Goal: Task Accomplishment & Management: Manage account settings

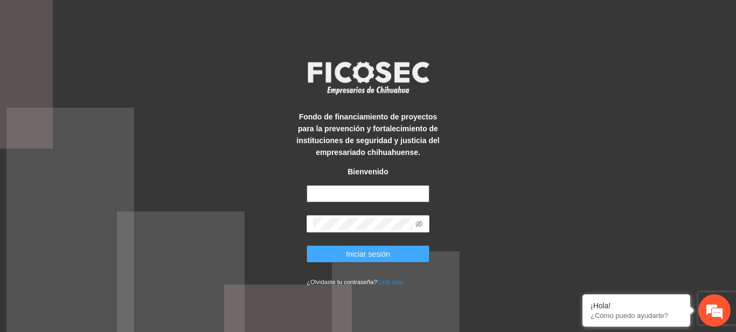
type input "**********"
click at [390, 253] on button "Iniciar sesión" at bounding box center [367, 254] width 123 height 17
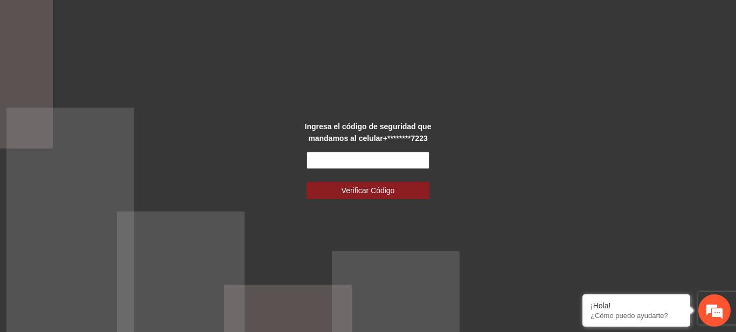
click at [326, 159] on input "text" at bounding box center [367, 160] width 123 height 17
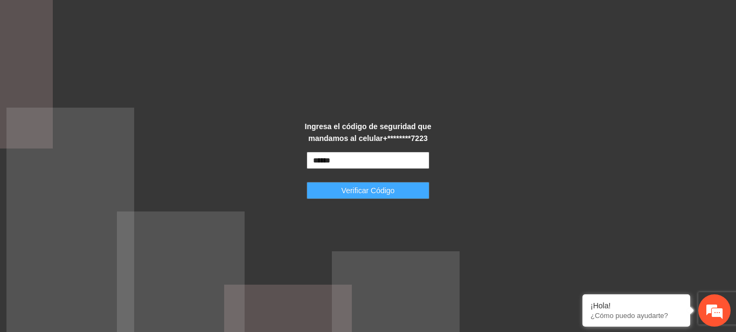
type input "******"
click at [346, 186] on span "Verificar Código" at bounding box center [367, 191] width 53 height 12
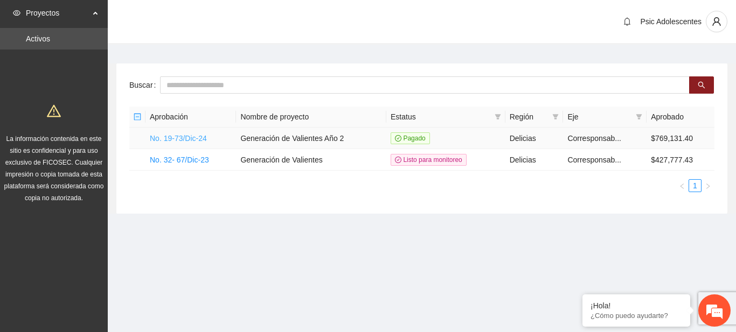
click at [166, 140] on link "No. 19-73/Dic-24" at bounding box center [178, 138] width 57 height 9
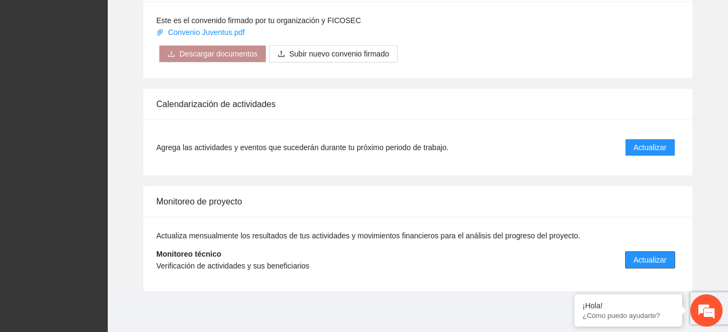
click at [635, 262] on span "Actualizar" at bounding box center [649, 260] width 33 height 12
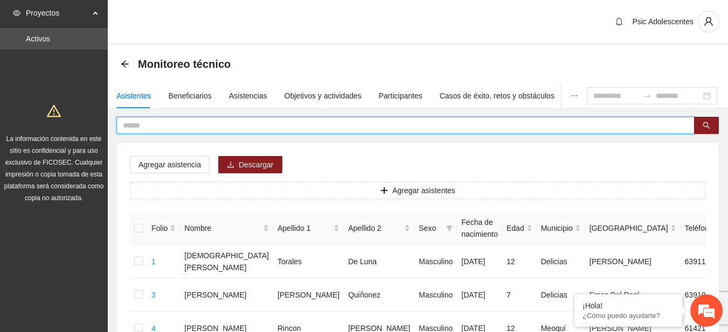
click at [143, 125] on input "text" at bounding box center [401, 126] width 556 height 12
type input "**********"
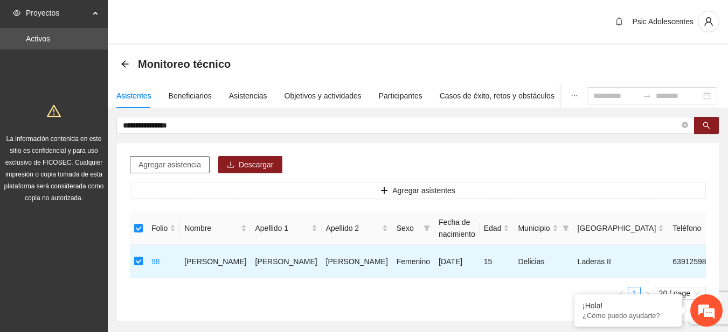
click at [177, 162] on span "Agregar asistencia" at bounding box center [169, 165] width 62 height 12
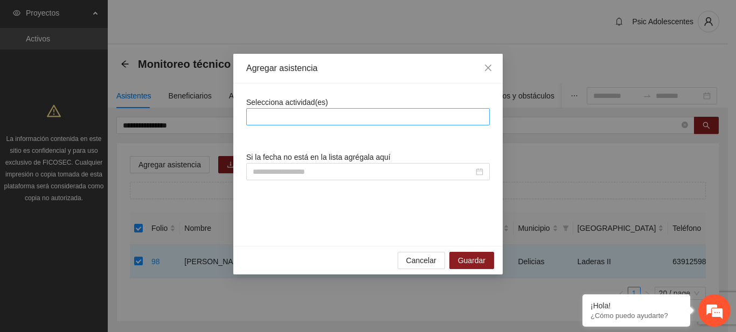
click at [266, 113] on div at bounding box center [368, 116] width 238 height 13
click at [272, 116] on div at bounding box center [368, 116] width 238 height 13
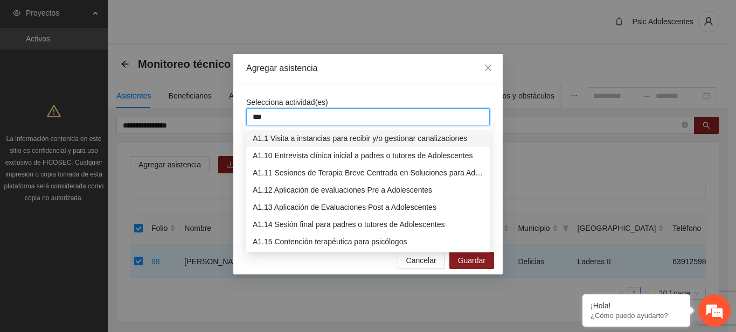
type input "****"
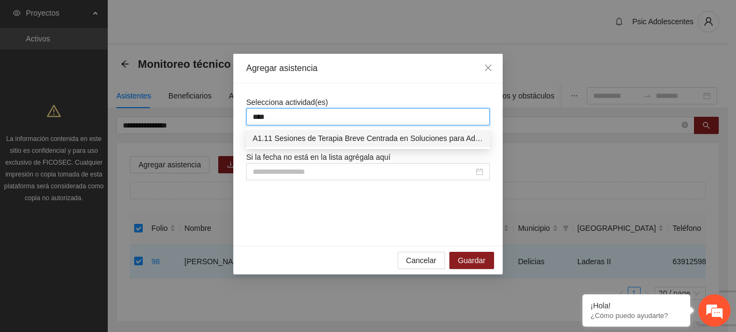
click at [279, 131] on div "A1.11 Sesiones de Terapia Breve Centrada en Soluciones para Adolescentes" at bounding box center [367, 138] width 243 height 17
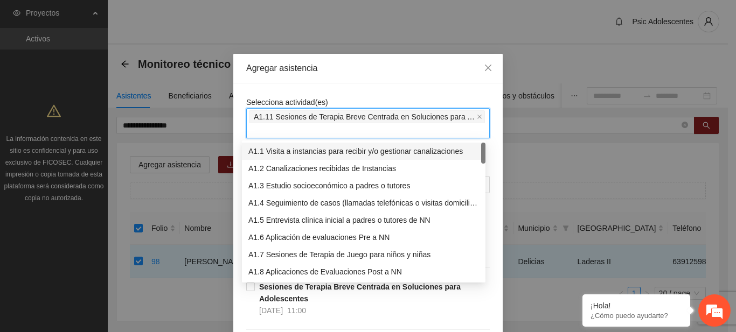
click at [377, 70] on div "Agregar asistencia" at bounding box center [367, 68] width 243 height 12
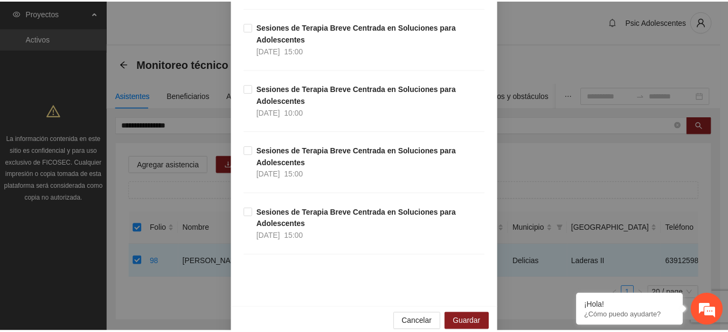
scroll to position [9629, 0]
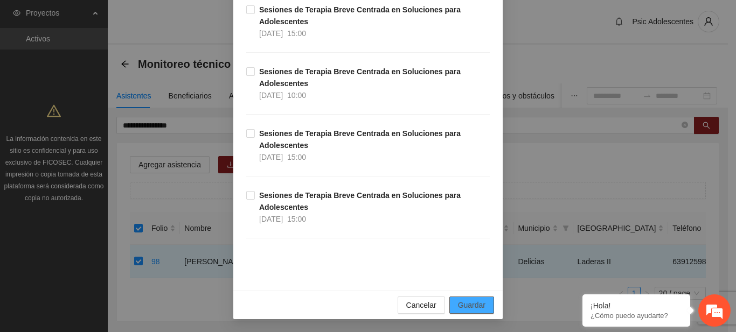
click at [477, 300] on span "Guardar" at bounding box center [471, 305] width 27 height 12
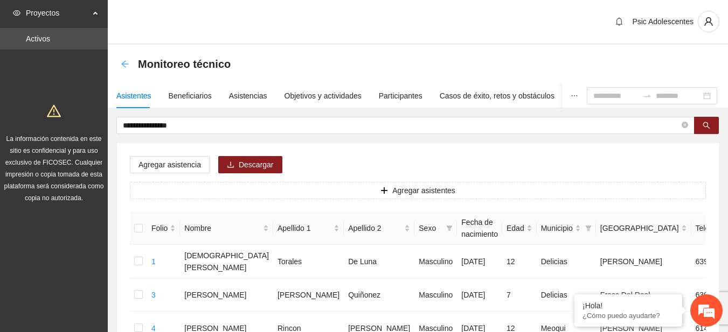
click at [121, 65] on icon "arrow-left" at bounding box center [125, 64] width 9 height 9
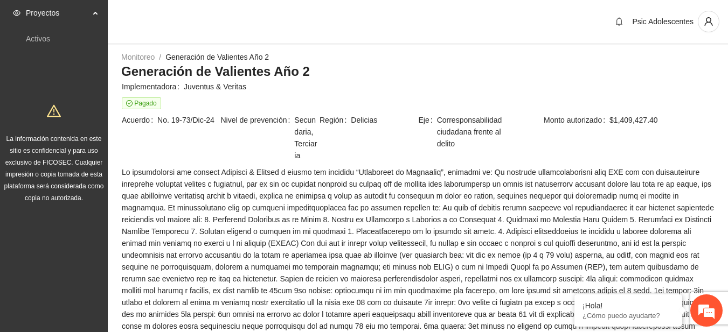
click at [631, 55] on div "Monitoreo / Generación de Valientes Año 2 /" at bounding box center [417, 57] width 593 height 12
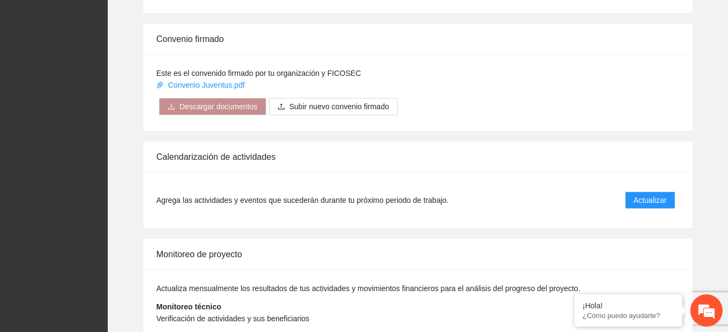
scroll to position [868, 0]
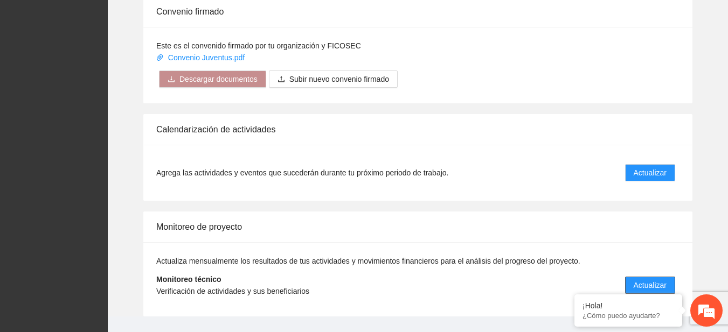
click at [633, 280] on span "Actualizar" at bounding box center [649, 286] width 33 height 12
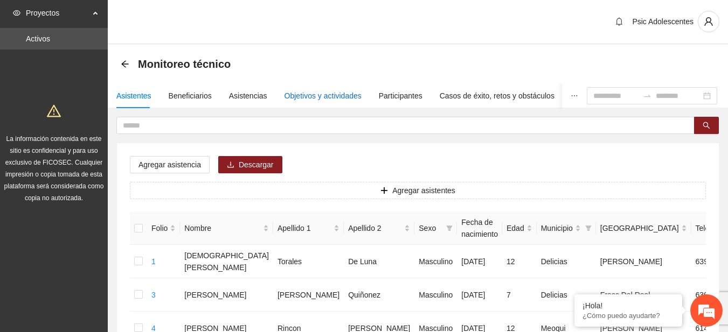
click at [333, 99] on div "Objetivos y actividades" at bounding box center [322, 96] width 77 height 12
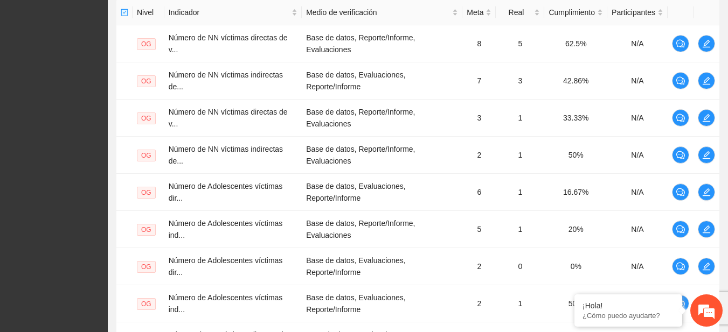
scroll to position [437, 0]
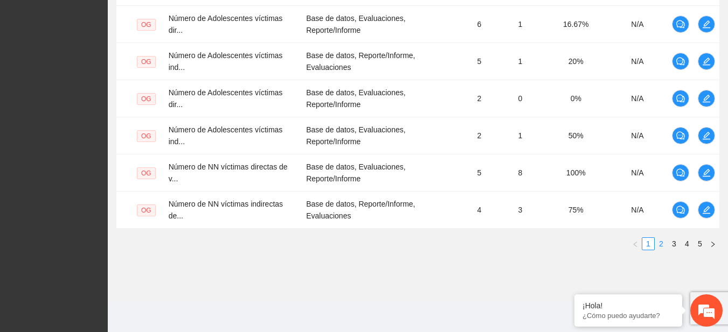
click at [663, 247] on link "2" at bounding box center [661, 244] width 12 height 12
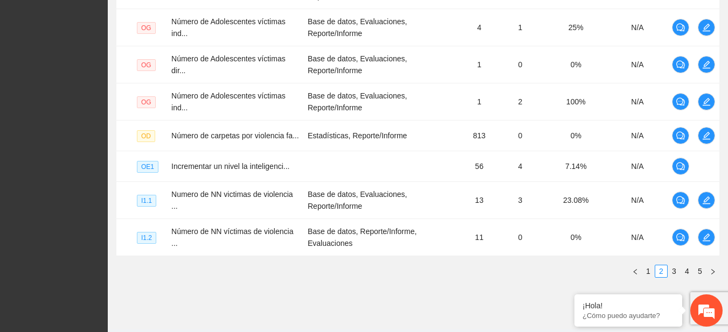
scroll to position [421, 0]
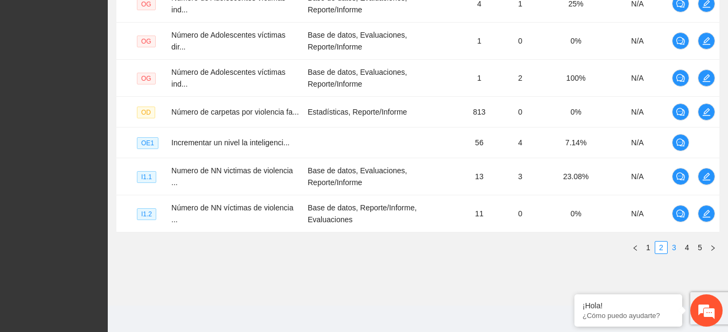
click at [673, 251] on link "3" at bounding box center [674, 248] width 12 height 12
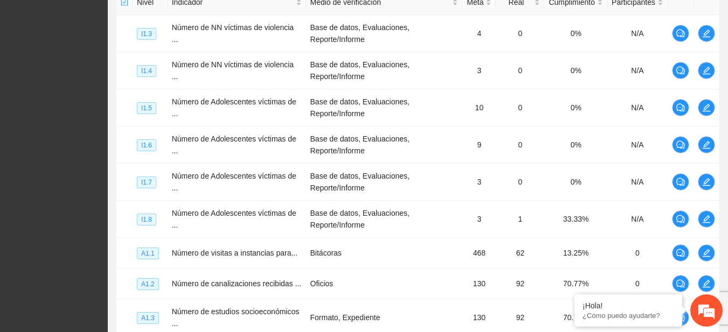
scroll to position [418, 0]
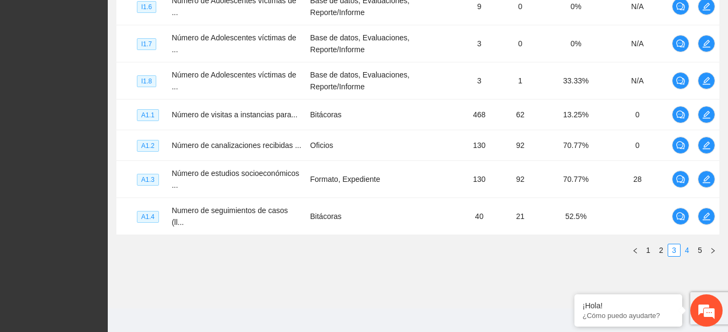
click at [683, 245] on link "4" at bounding box center [687, 251] width 12 height 12
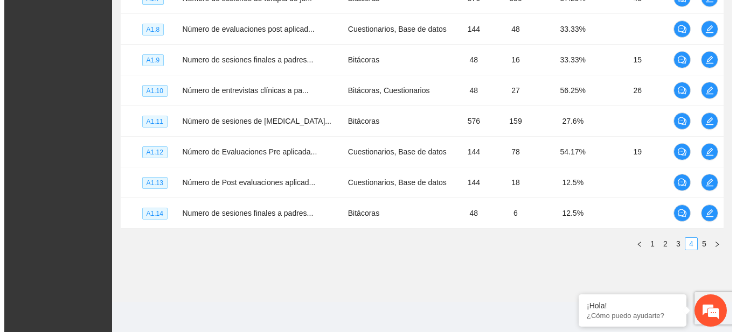
scroll to position [373, 0]
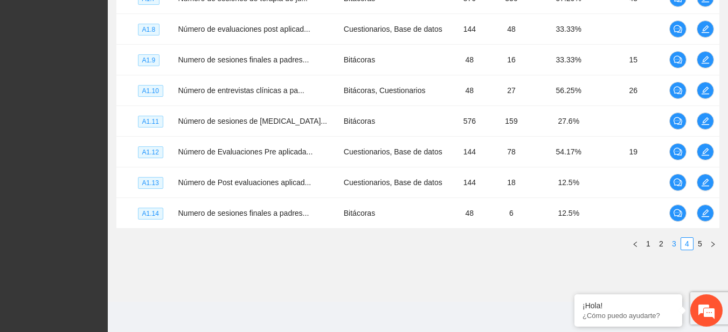
click at [674, 242] on link "3" at bounding box center [674, 244] width 12 height 12
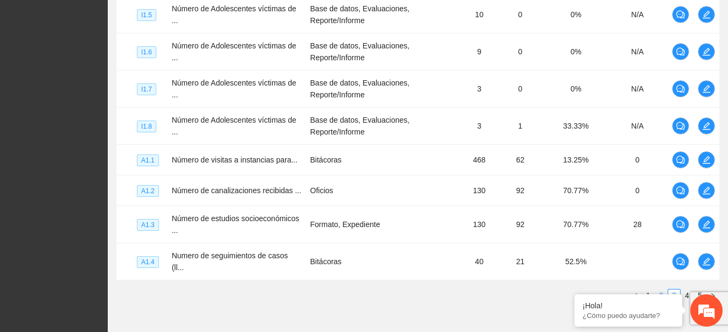
click at [665, 290] on link "2" at bounding box center [661, 296] width 12 height 12
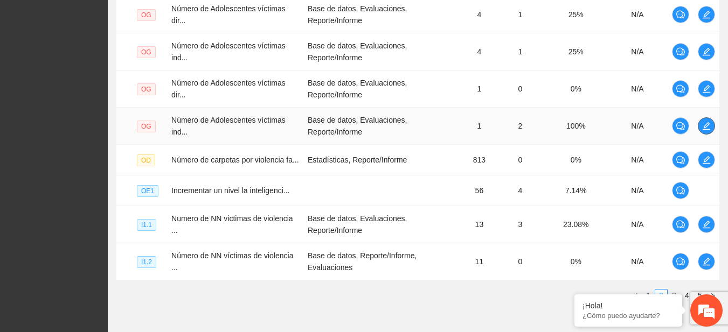
click at [710, 126] on icon "edit" at bounding box center [706, 126] width 9 height 9
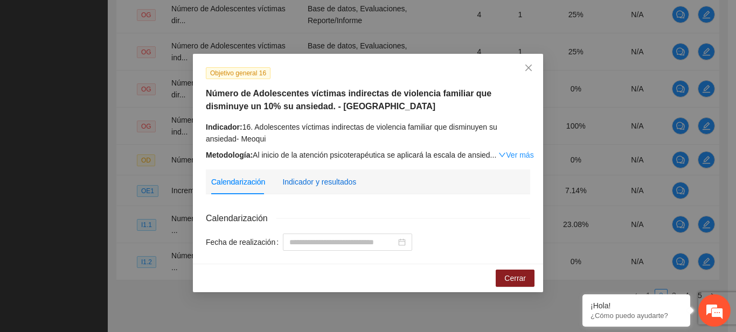
click at [338, 182] on div "Indicador y resultados" at bounding box center [319, 182] width 74 height 12
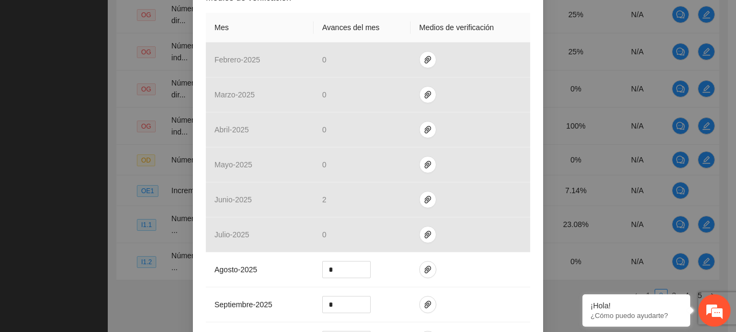
scroll to position [264, 0]
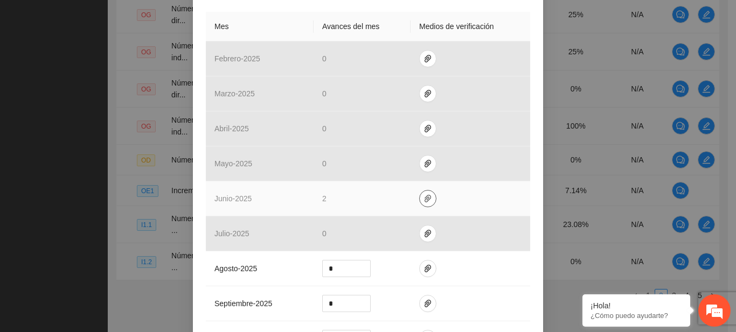
click at [427, 197] on span "paper-clip" at bounding box center [428, 198] width 16 height 9
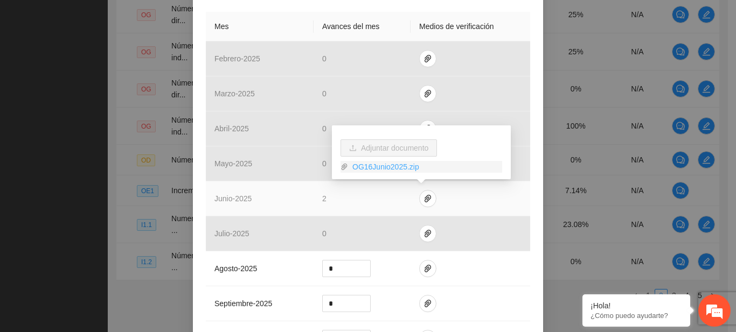
click at [395, 169] on link "OG16Junio2025.zip" at bounding box center [425, 167] width 154 height 12
